Goal: Information Seeking & Learning: Learn about a topic

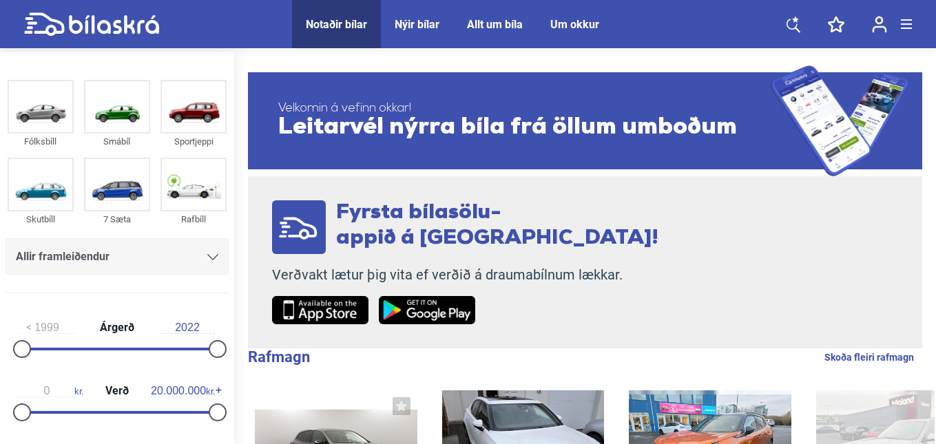
click at [794, 26] on icon at bounding box center [794, 24] width 14 height 17
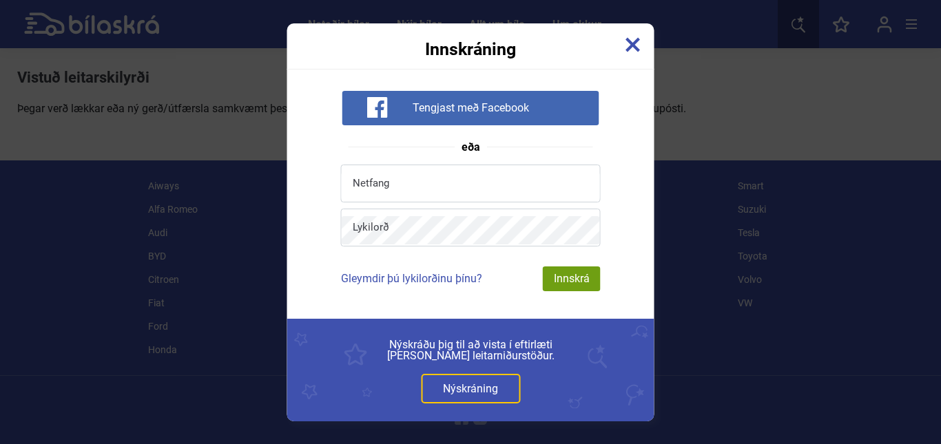
click at [633, 45] on img at bounding box center [633, 44] width 15 height 15
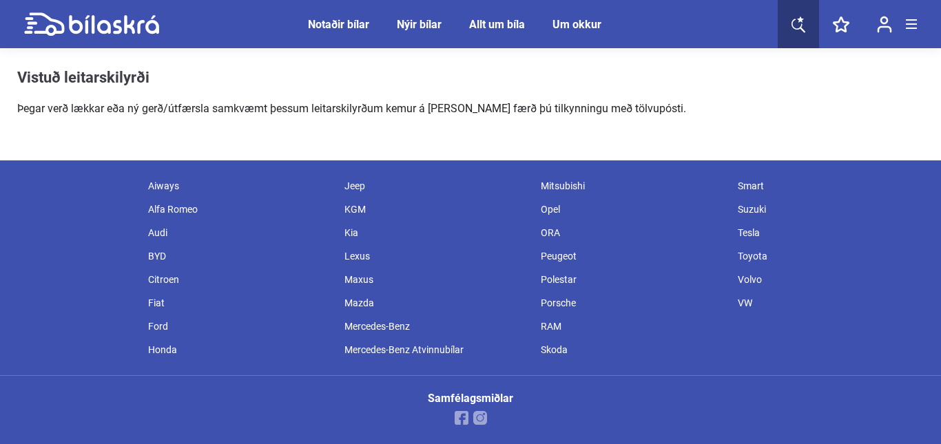
click at [335, 21] on div "Notaðir bílar" at bounding box center [338, 24] width 61 height 13
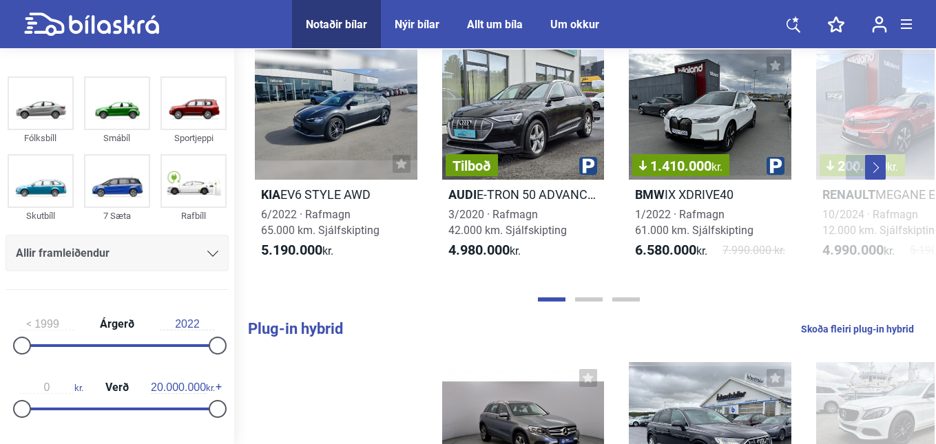
scroll to position [344, 0]
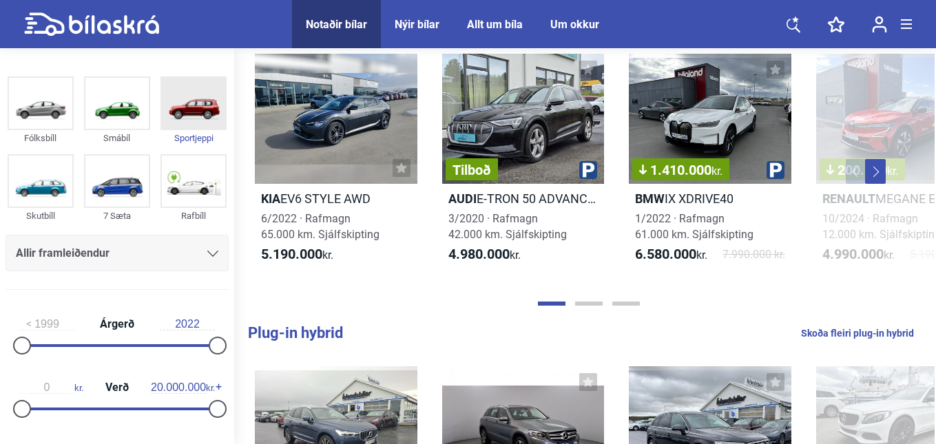
click at [197, 112] on img at bounding box center [193, 103] width 63 height 51
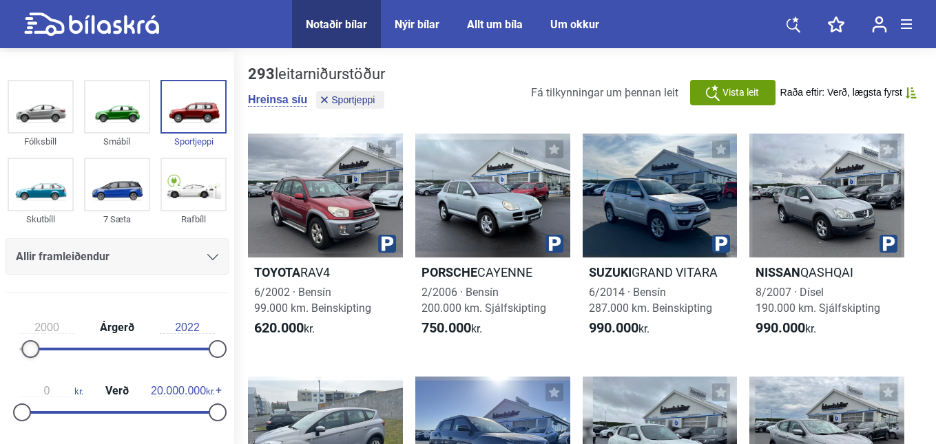
type input "1999"
click at [24, 348] on div at bounding box center [22, 349] width 18 height 18
type input "2008"
drag, startPoint x: 214, startPoint y: 351, endPoint x: 95, endPoint y: 353, distance: 118.5
click at [95, 353] on div at bounding box center [99, 349] width 18 height 18
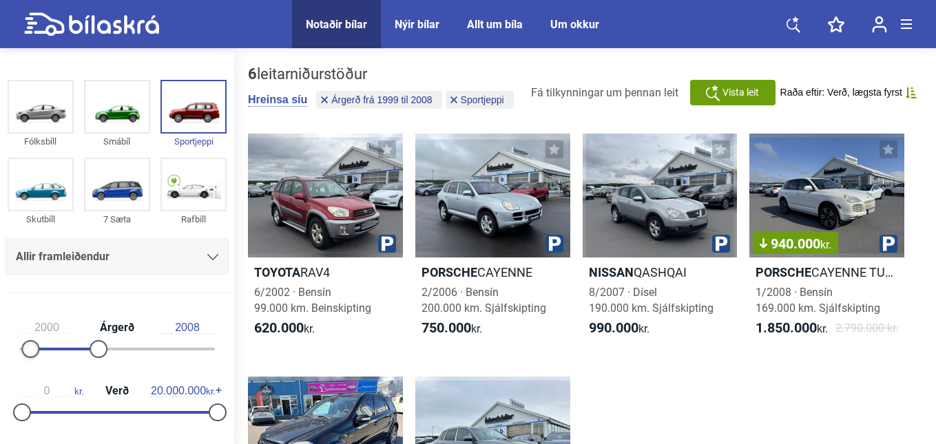
drag, startPoint x: 28, startPoint y: 351, endPoint x: 37, endPoint y: 349, distance: 8.5
click at [41, 351] on div "2000 Árgerð 2008" at bounding box center [117, 336] width 223 height 63
drag, startPoint x: 30, startPoint y: 349, endPoint x: 75, endPoint y: 349, distance: 44.8
click at [75, 349] on div at bounding box center [73, 349] width 18 height 18
type input "1999"
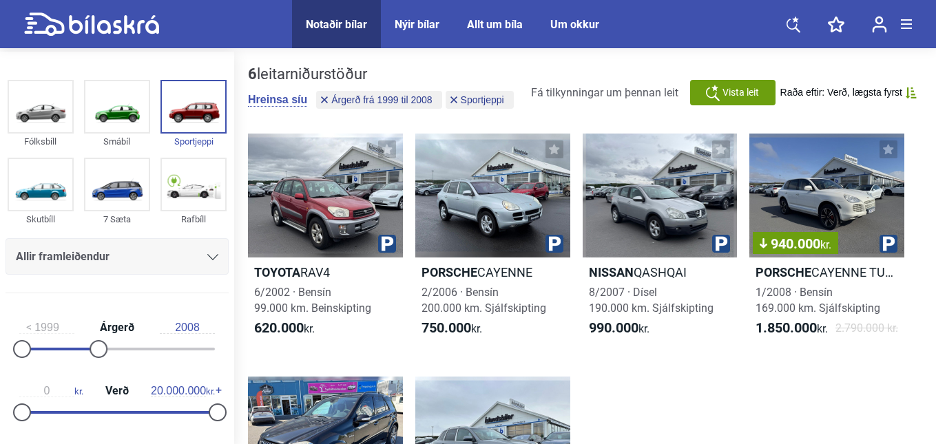
type input "2022"
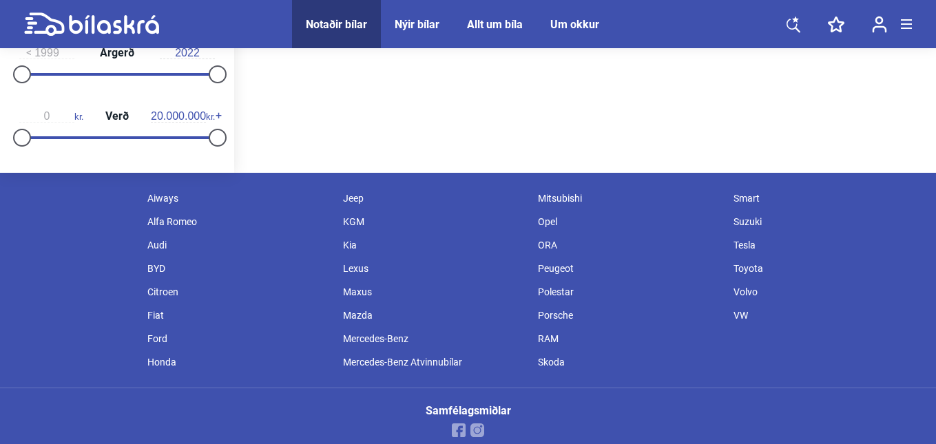
scroll to position [287, 0]
